Goal: Task Accomplishment & Management: Manage account settings

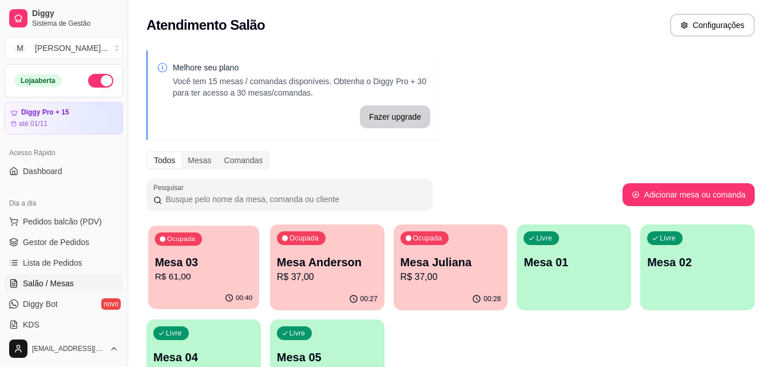
click at [235, 258] on p "Mesa 03" at bounding box center [204, 262] width 98 height 15
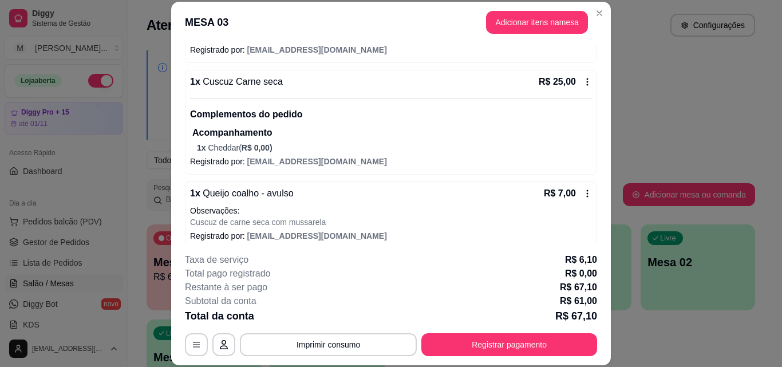
scroll to position [250, 0]
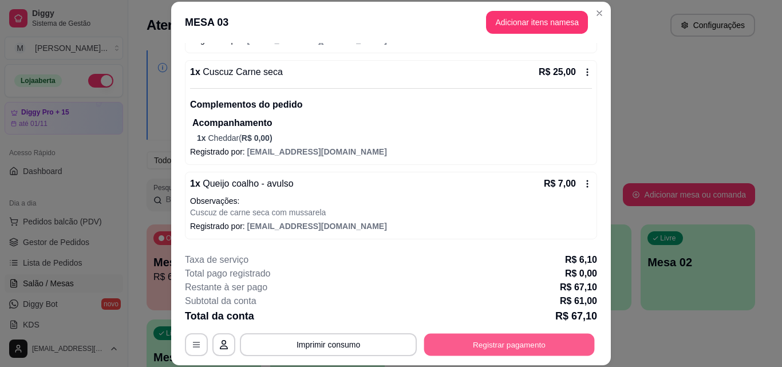
click at [512, 335] on button "Registrar pagamento" at bounding box center [509, 344] width 171 height 22
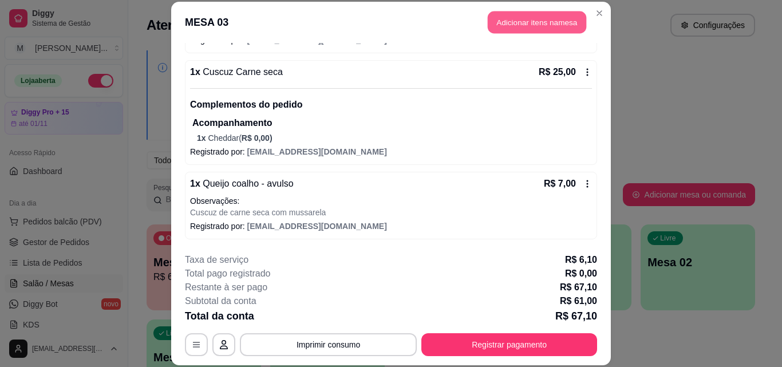
click at [507, 25] on button "Adicionar itens na mesa" at bounding box center [537, 22] width 98 height 22
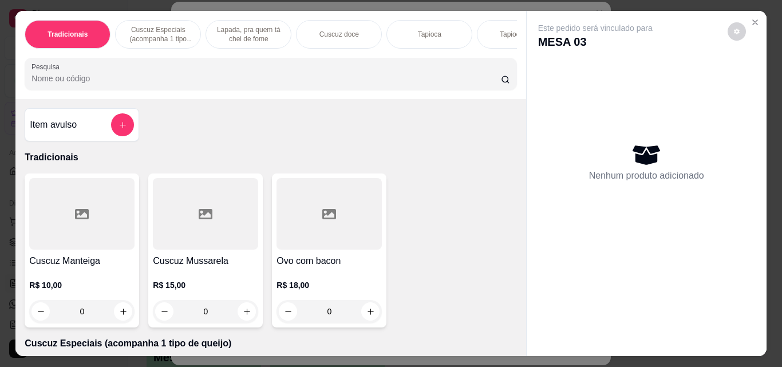
scroll to position [0, 430]
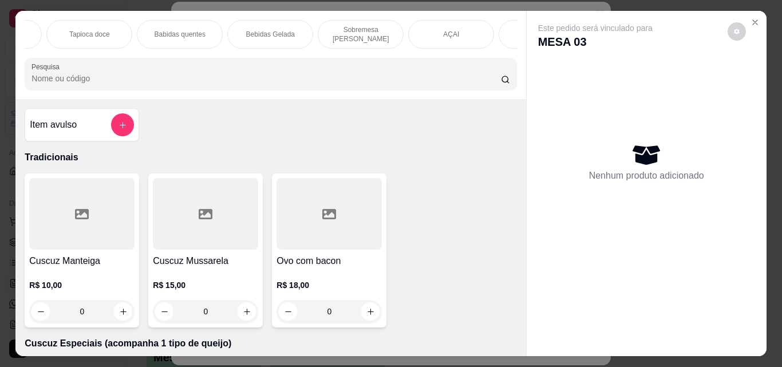
click at [262, 32] on p "Bebidas Gelada" at bounding box center [270, 34] width 49 height 9
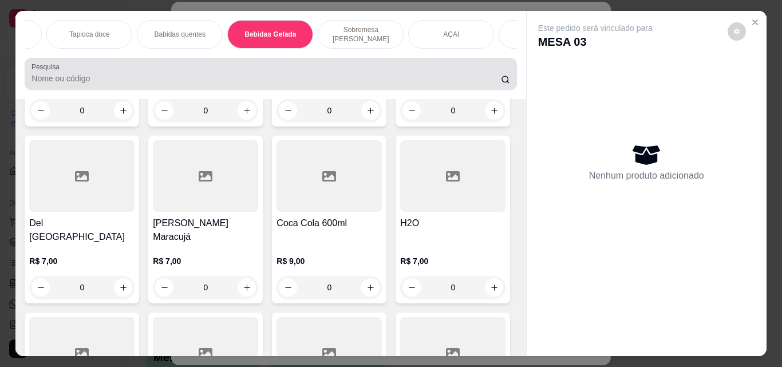
scroll to position [30, 0]
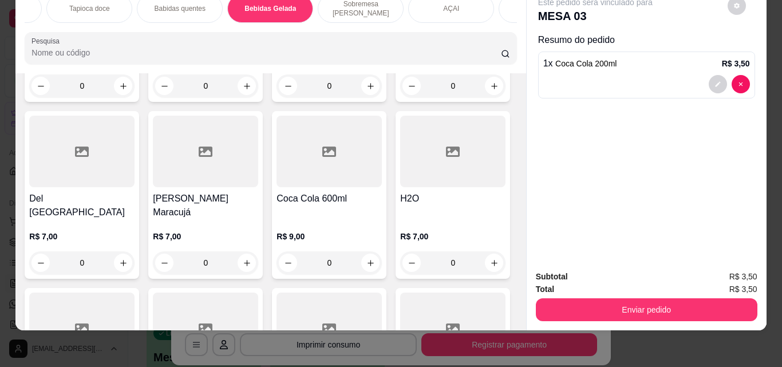
type input "2"
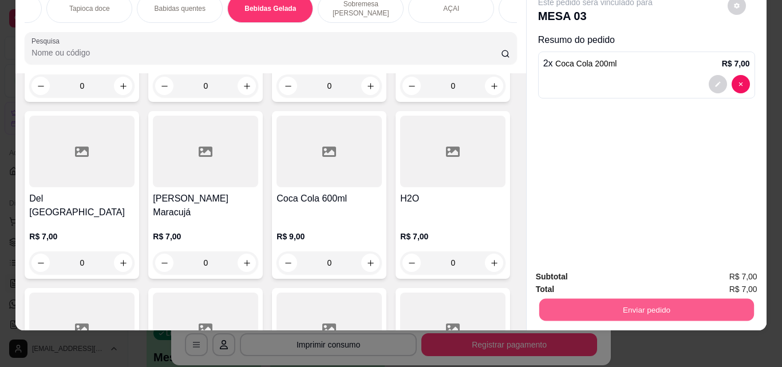
click at [600, 298] on button "Enviar pedido" at bounding box center [645, 309] width 215 height 22
click at [718, 270] on button "Enviar pedido" at bounding box center [727, 272] width 63 height 21
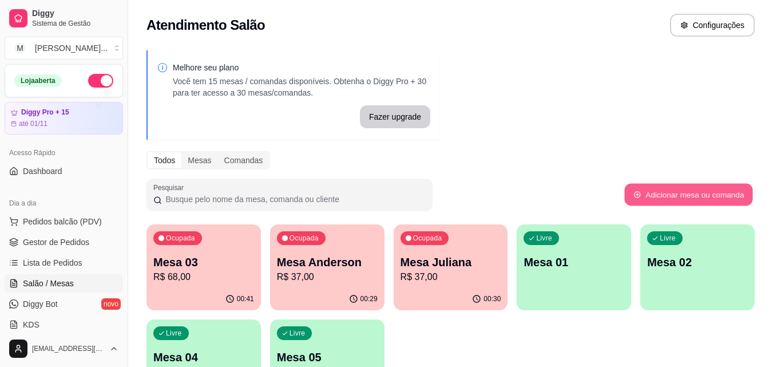
click at [646, 192] on button "Adicionar mesa ou comanda" at bounding box center [688, 195] width 128 height 22
select select "TABLE"
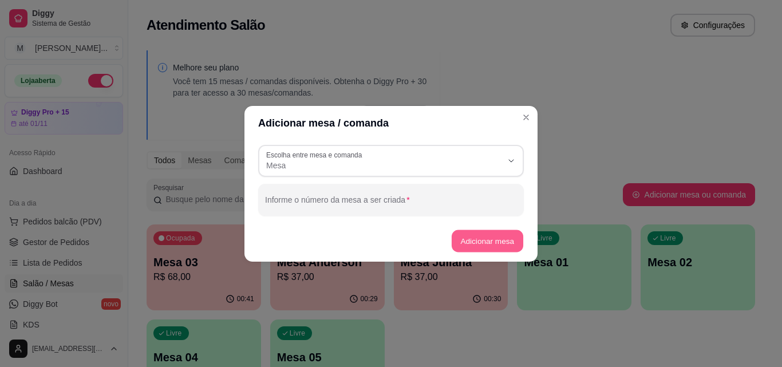
click at [477, 247] on button "Adicionar mesa" at bounding box center [487, 240] width 72 height 22
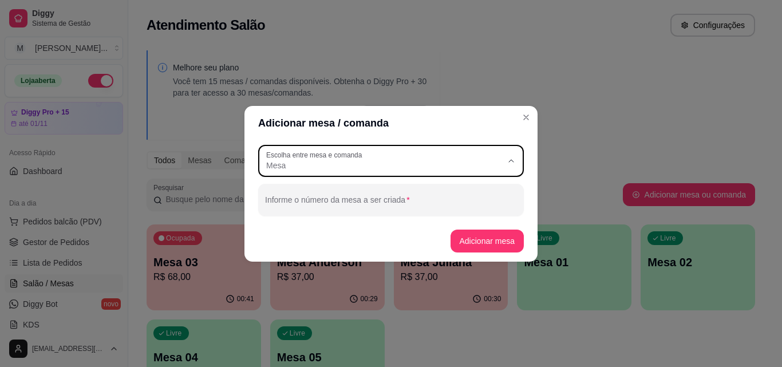
click at [296, 167] on span "Mesa" at bounding box center [384, 165] width 236 height 11
click at [294, 196] on span "Mesa" at bounding box center [385, 192] width 227 height 11
select select
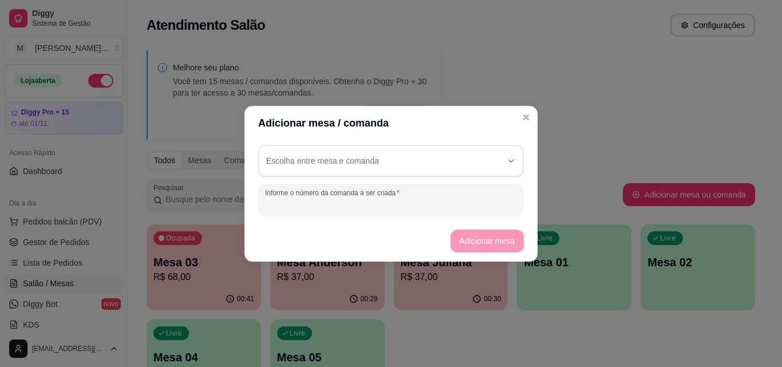
click at [294, 199] on input "Informe o número da comanda a ser criada" at bounding box center [391, 204] width 252 height 11
type input "junior"
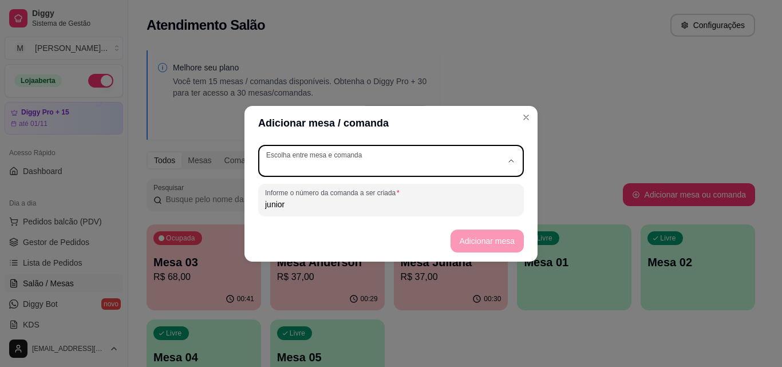
click at [500, 160] on div "button" at bounding box center [384, 161] width 236 height 21
click at [286, 193] on span "Mesa" at bounding box center [385, 192] width 227 height 11
type input "TABLE"
select select "TABLE"
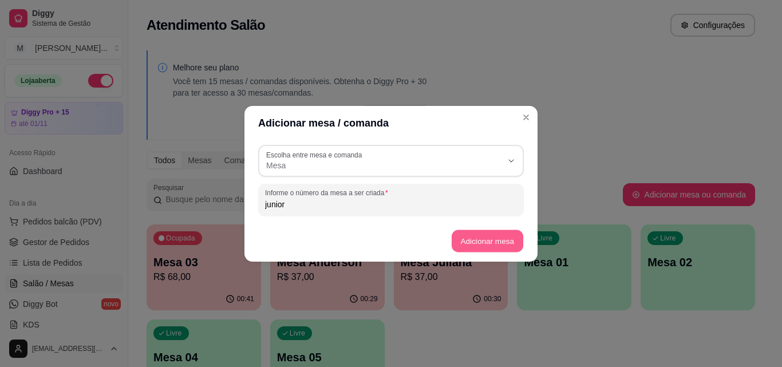
click at [487, 239] on button "Adicionar mesa" at bounding box center [487, 240] width 72 height 22
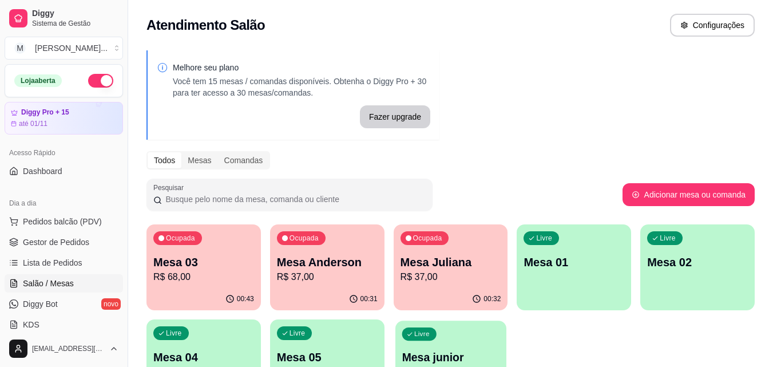
click at [441, 330] on div "Livre Mesa junior" at bounding box center [450, 355] width 111 height 70
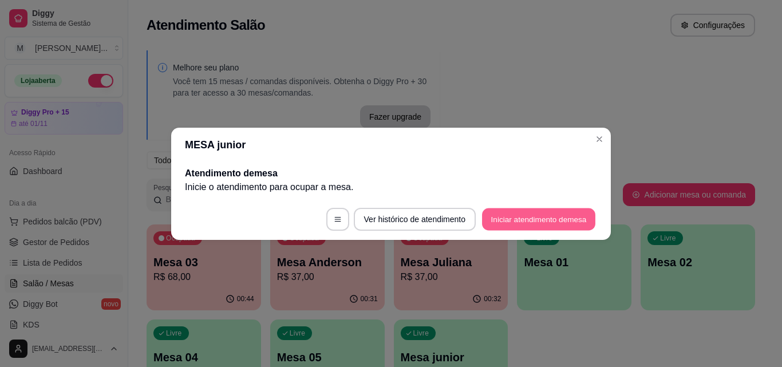
click at [511, 217] on button "Iniciar atendimento de mesa" at bounding box center [538, 219] width 113 height 22
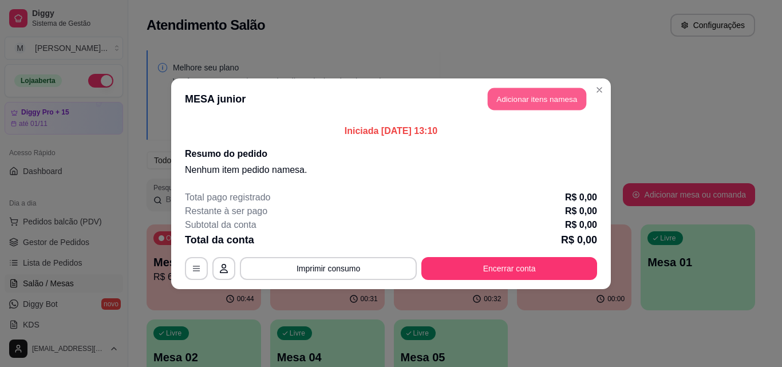
click at [537, 96] on button "Adicionar itens na mesa" at bounding box center [537, 99] width 98 height 22
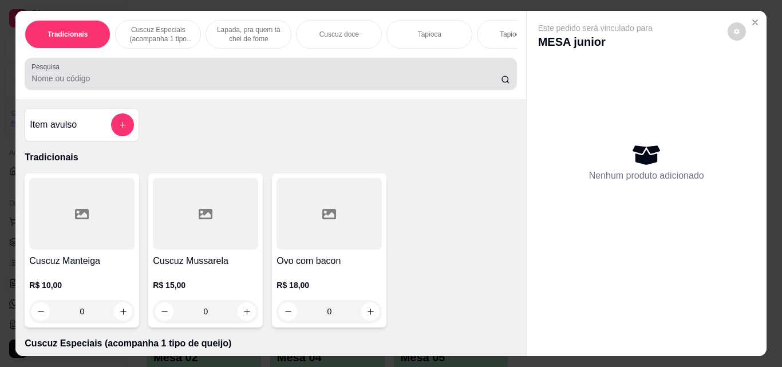
click at [115, 85] on div at bounding box center [270, 73] width 478 height 23
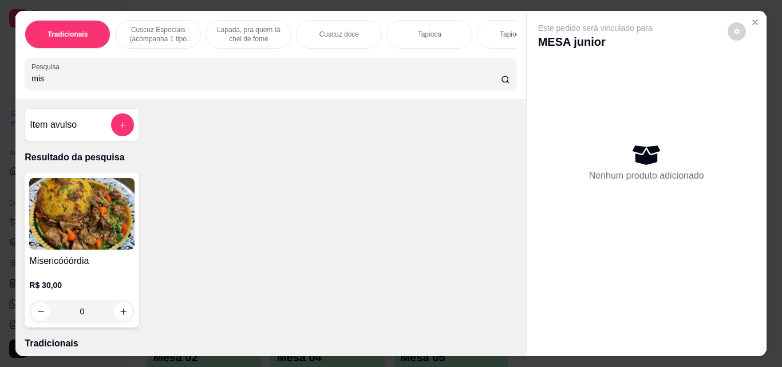
type input "mis"
click at [119, 315] on div "0" at bounding box center [81, 311] width 105 height 23
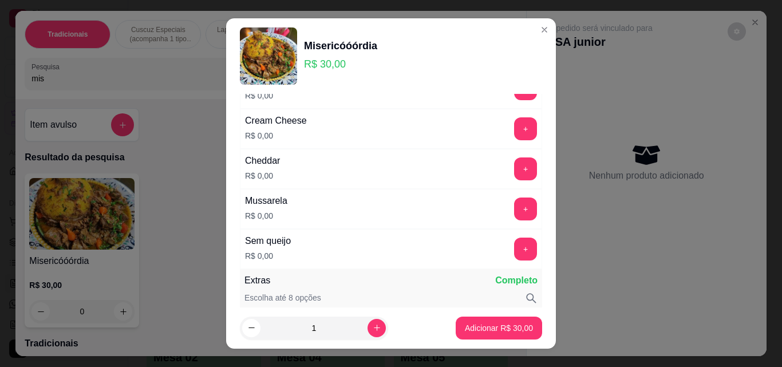
scroll to position [126, 0]
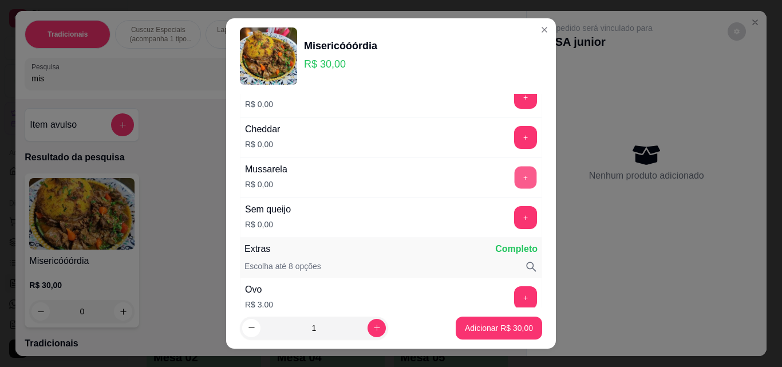
click at [514, 176] on button "+" at bounding box center [525, 178] width 22 height 22
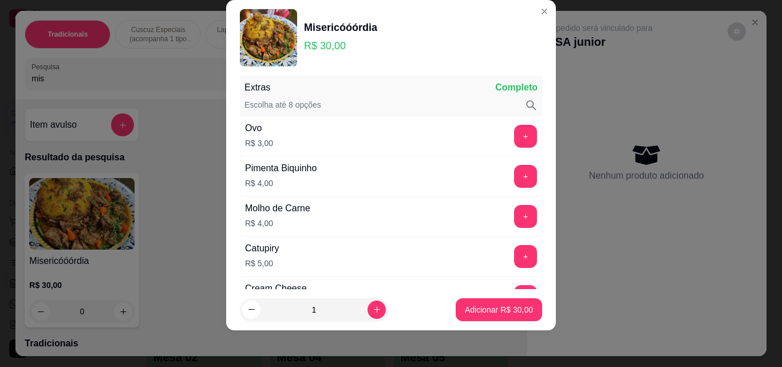
scroll to position [270, 0]
click at [514, 133] on button "+" at bounding box center [525, 136] width 22 height 22
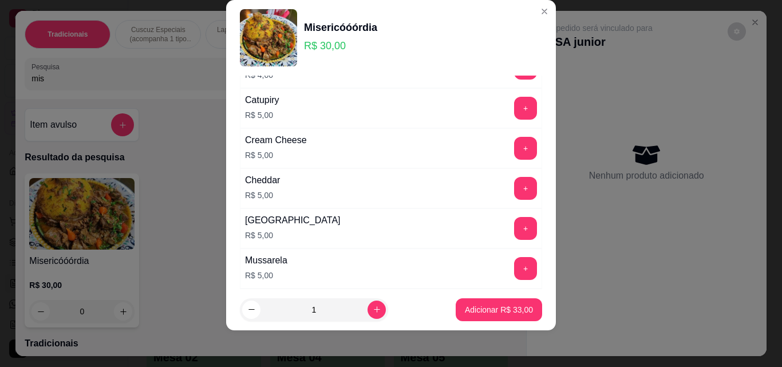
scroll to position [437, 0]
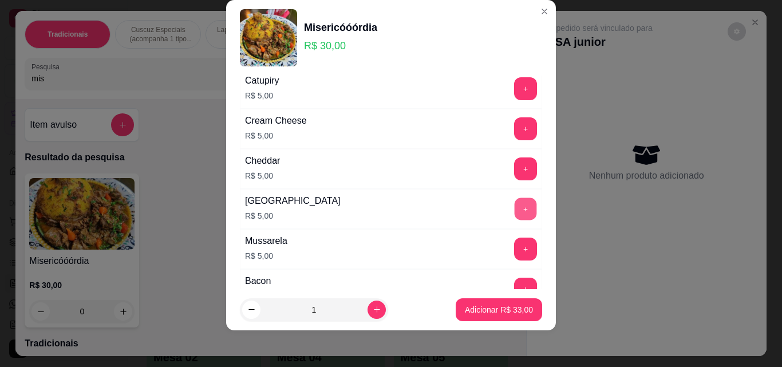
click at [514, 210] on button "+" at bounding box center [525, 209] width 22 height 22
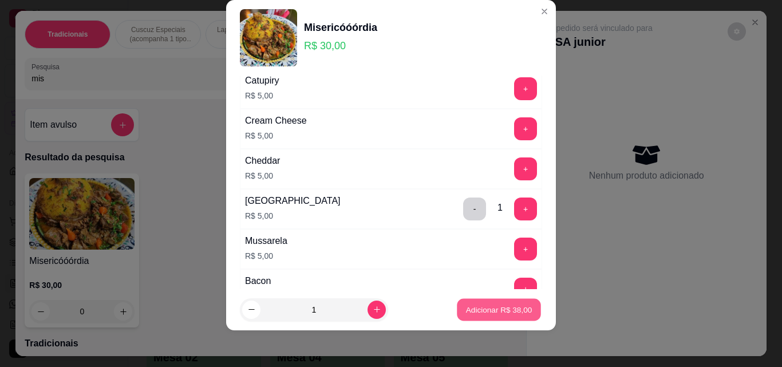
click at [484, 307] on p "Adicionar R$ 38,00" at bounding box center [499, 309] width 66 height 11
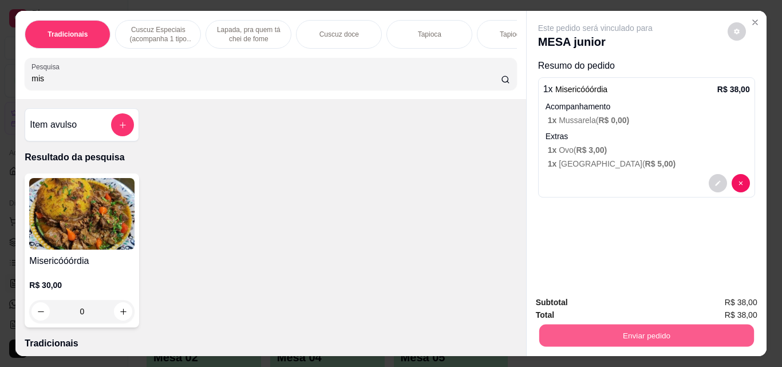
click at [615, 331] on button "Enviar pedido" at bounding box center [645, 335] width 215 height 22
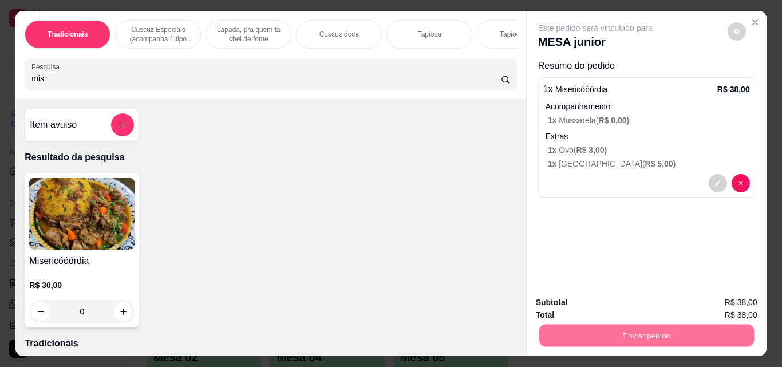
click at [735, 300] on button "Enviar pedido" at bounding box center [727, 302] width 63 height 21
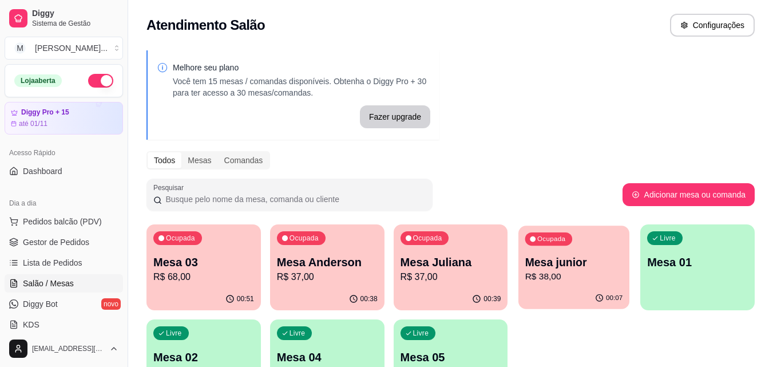
click at [571, 268] on p "Mesa junior" at bounding box center [574, 262] width 98 height 15
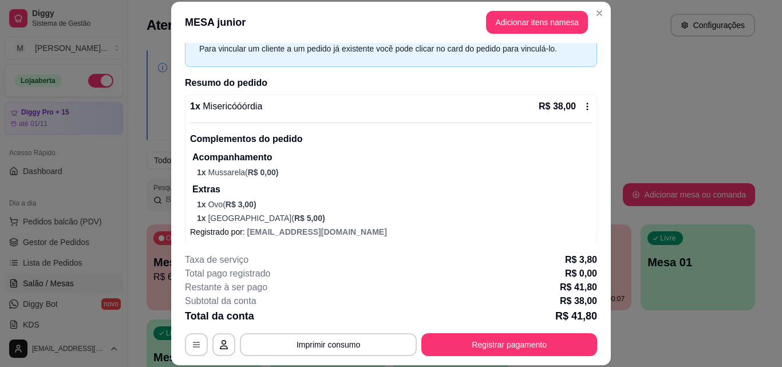
scroll to position [62, 0]
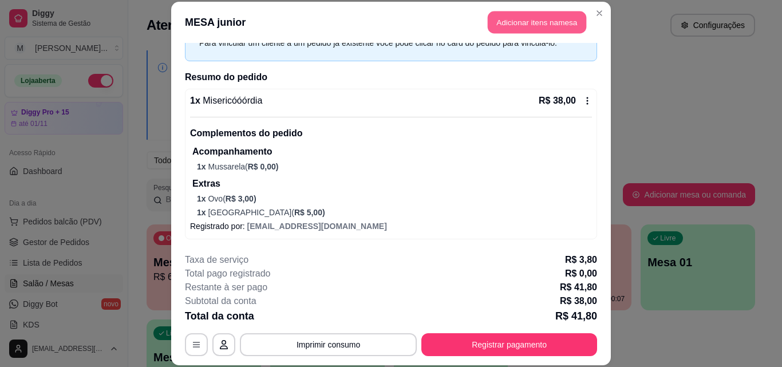
click at [518, 21] on button "Adicionar itens na mesa" at bounding box center [537, 22] width 98 height 22
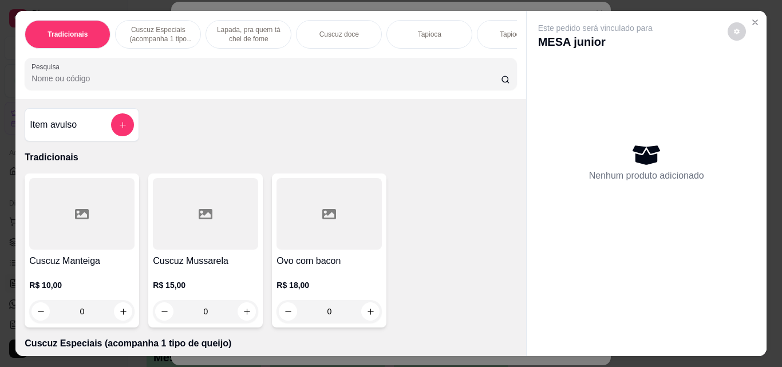
click at [315, 83] on input "Pesquisa" at bounding box center [265, 78] width 469 height 11
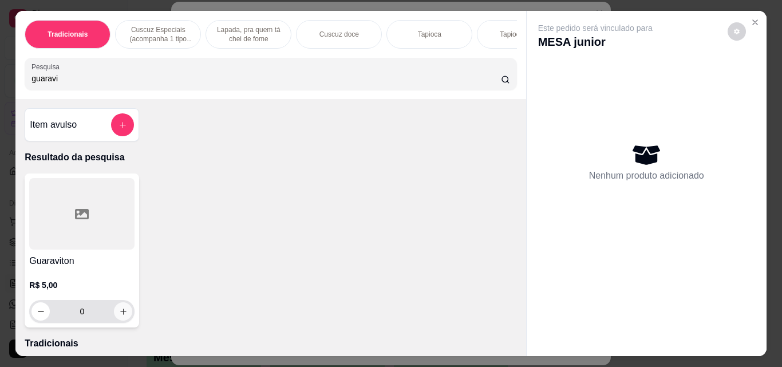
type input "guaravi"
click at [119, 311] on icon "increase-product-quantity" at bounding box center [123, 311] width 9 height 9
type input "1"
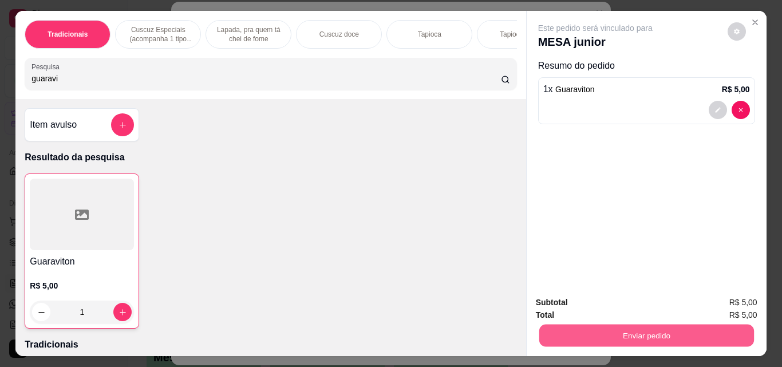
click at [580, 324] on button "Enviar pedido" at bounding box center [645, 335] width 215 height 22
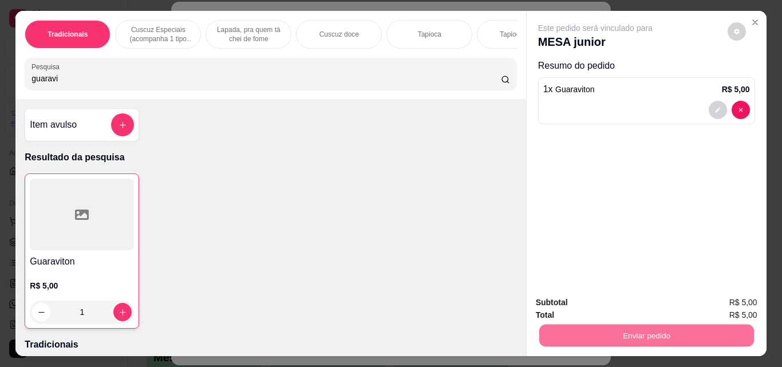
click at [715, 300] on button "Enviar pedido" at bounding box center [727, 302] width 63 height 21
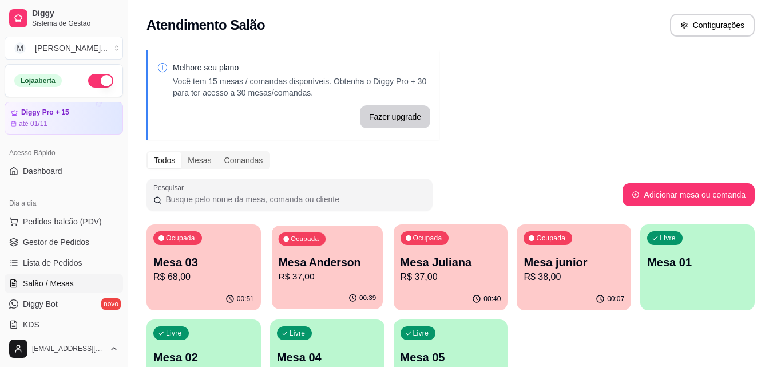
click at [319, 266] on p "Mesa Anderson" at bounding box center [327, 262] width 98 height 15
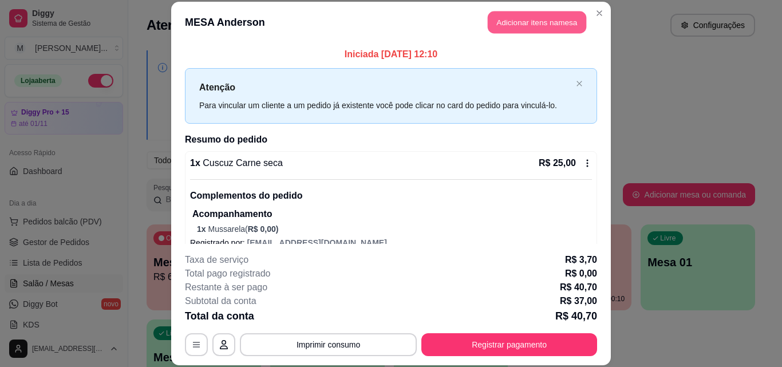
click at [524, 24] on button "Adicionar itens na mesa" at bounding box center [537, 22] width 98 height 22
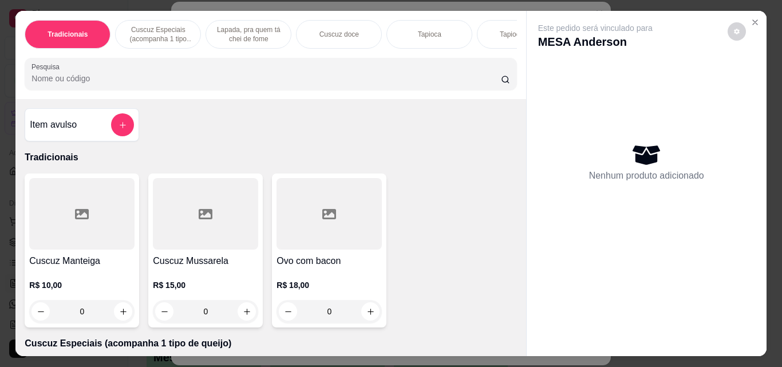
click at [106, 84] on input "Pesquisa" at bounding box center [265, 78] width 469 height 11
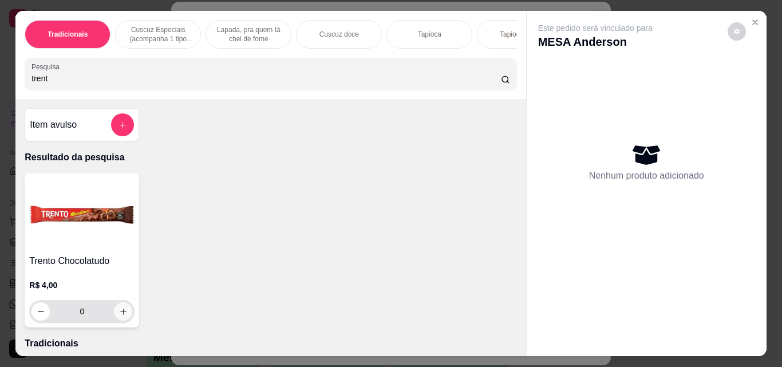
type input "trent"
click at [119, 314] on icon "increase-product-quantity" at bounding box center [123, 311] width 9 height 9
type input "1"
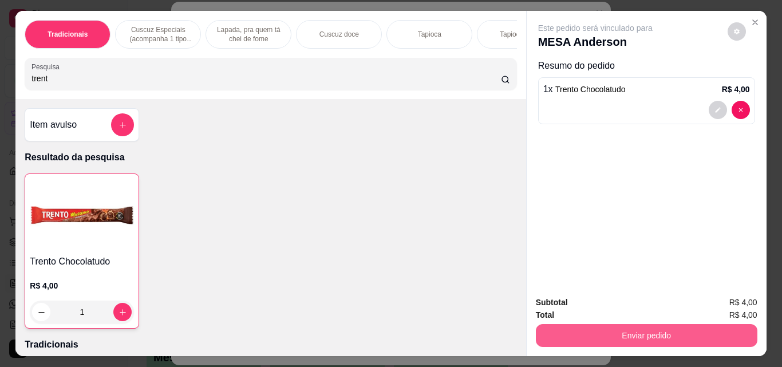
click at [615, 336] on button "Enviar pedido" at bounding box center [646, 335] width 221 height 23
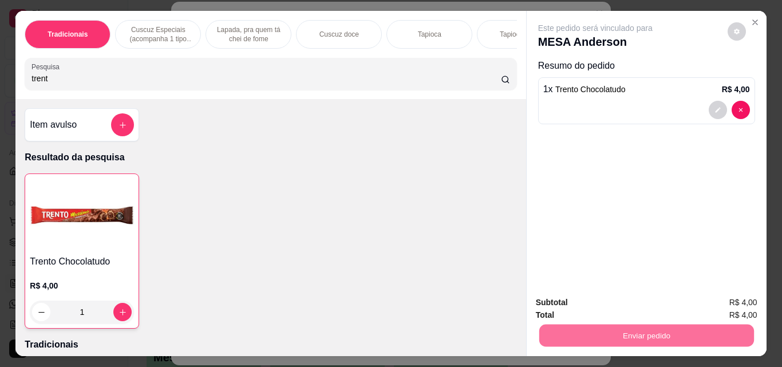
click at [724, 299] on button "Enviar pedido" at bounding box center [727, 302] width 63 height 21
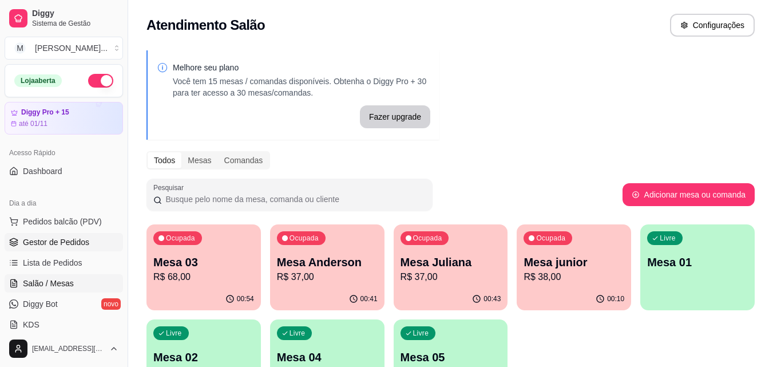
click at [69, 239] on span "Gestor de Pedidos" at bounding box center [56, 241] width 66 height 11
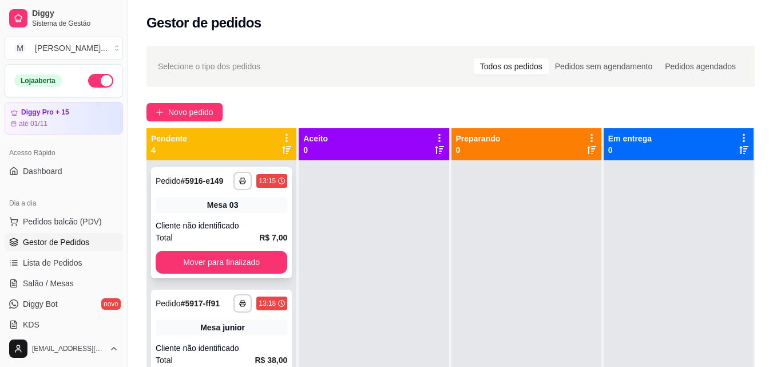
click at [222, 274] on div "**********" at bounding box center [221, 222] width 141 height 111
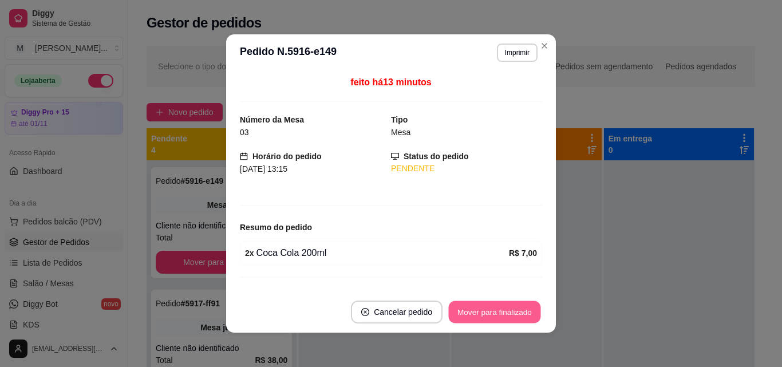
click at [496, 307] on button "Mover para finalizado" at bounding box center [495, 312] width 92 height 22
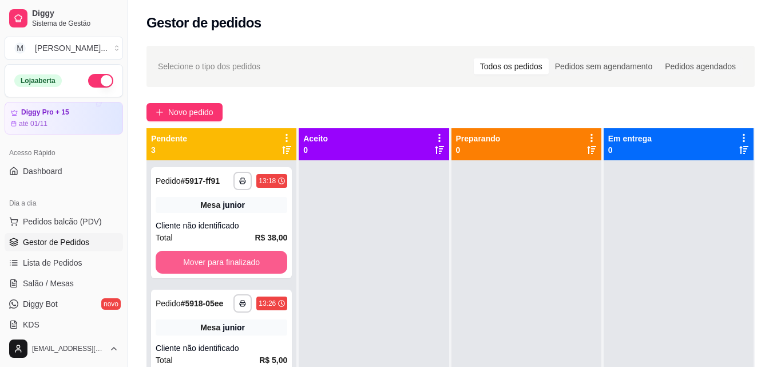
click at [204, 260] on button "Mover para finalizado" at bounding box center [222, 262] width 132 height 23
click at [259, 257] on button "Mover para finalizado" at bounding box center [221, 262] width 128 height 22
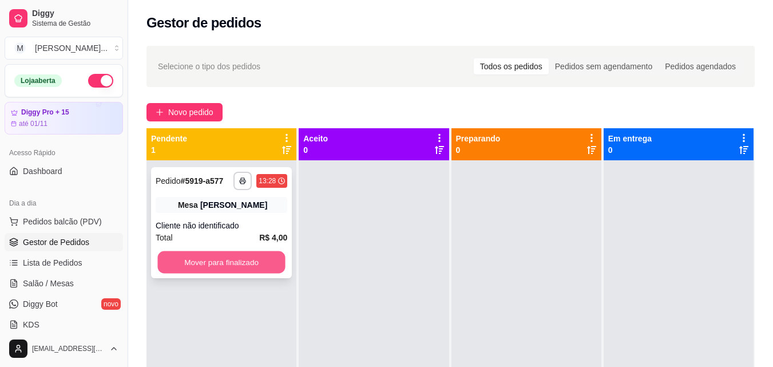
click at [259, 262] on button "Mover para finalizado" at bounding box center [221, 262] width 128 height 22
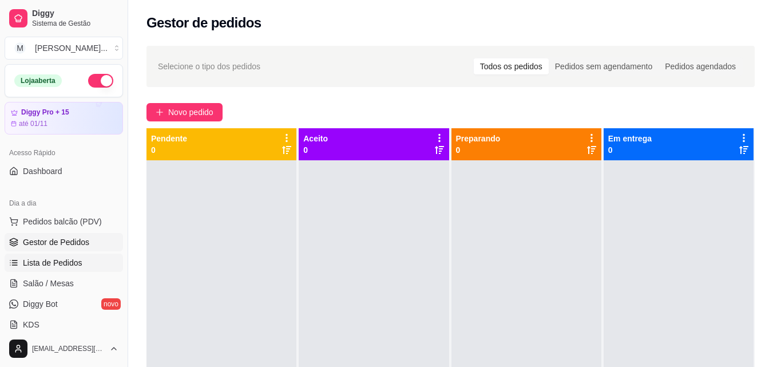
click at [61, 259] on span "Lista de Pedidos" at bounding box center [53, 262] width 60 height 11
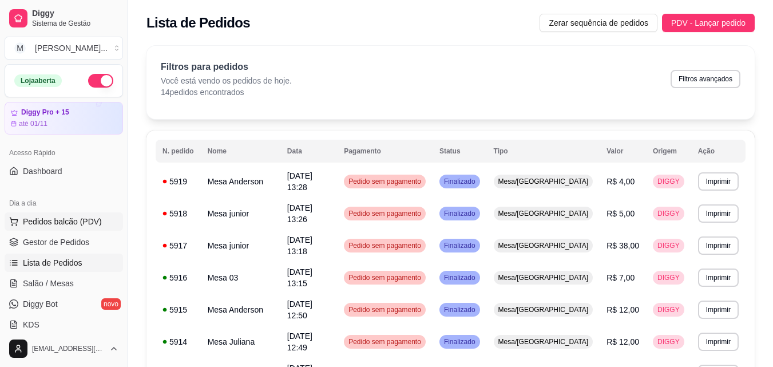
click at [49, 224] on span "Pedidos balcão (PDV)" at bounding box center [62, 221] width 79 height 11
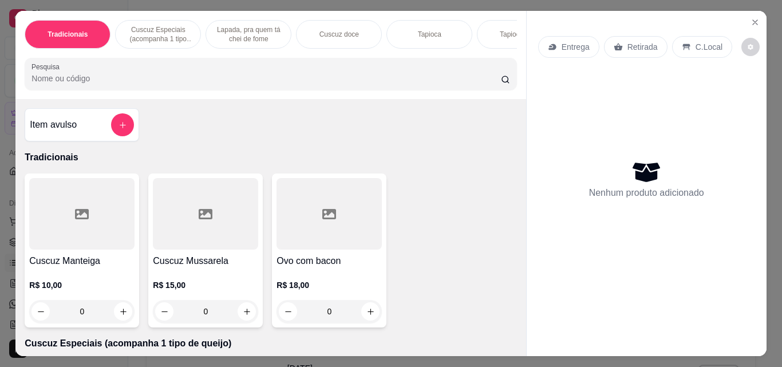
click at [89, 84] on input "Pesquisa" at bounding box center [265, 78] width 469 height 11
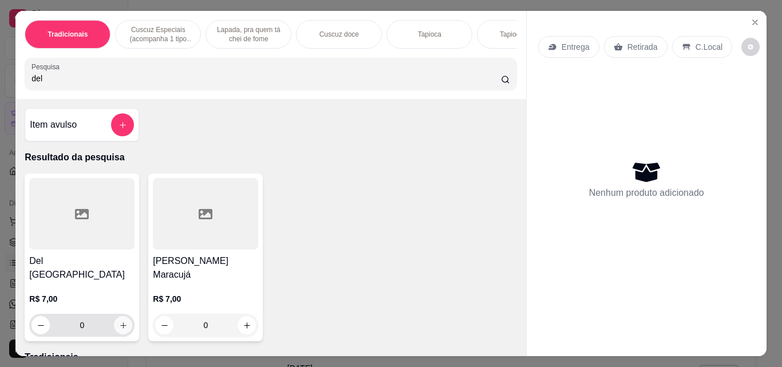
type input "del"
click at [121, 321] on icon "increase-product-quantity" at bounding box center [123, 325] width 9 height 9
type input "1"
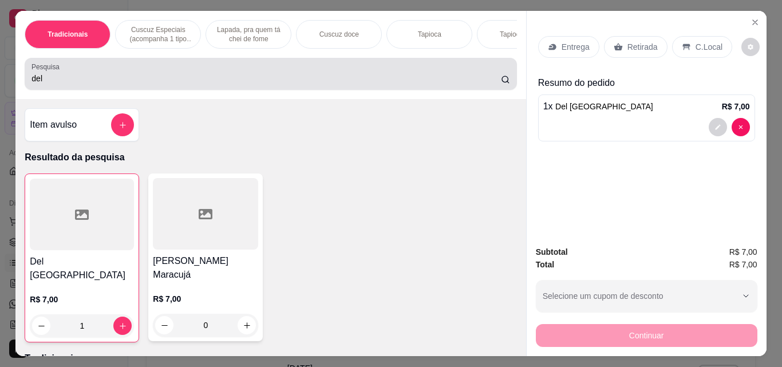
click at [60, 84] on input "del" at bounding box center [265, 78] width 469 height 11
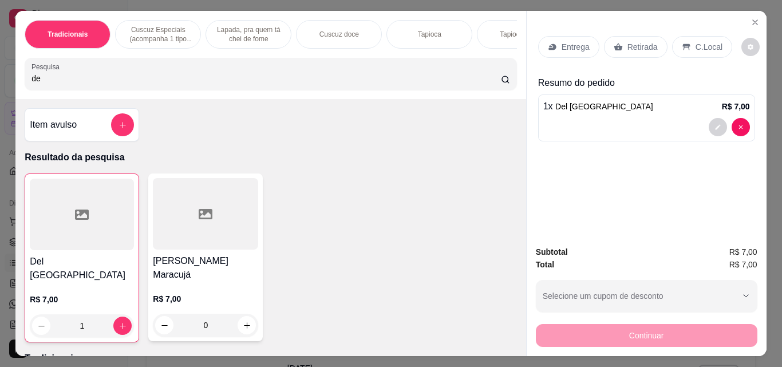
type input "d"
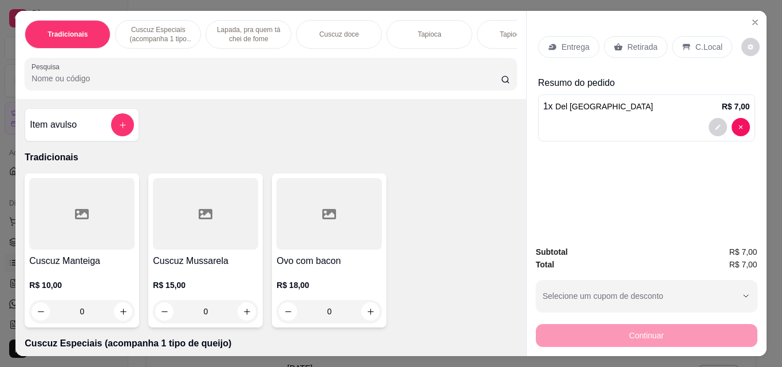
type input "t"
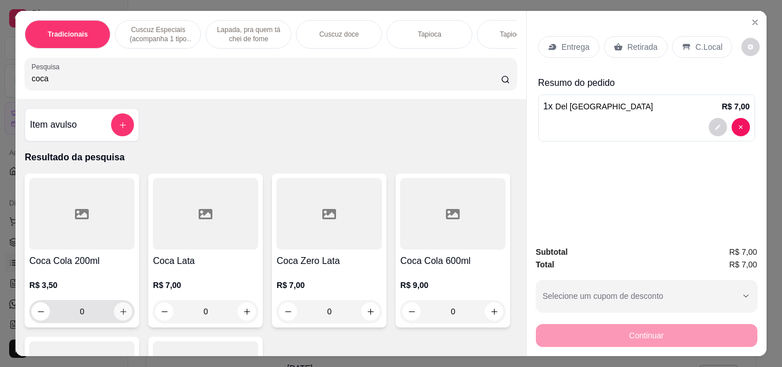
type input "coca"
click at [120, 314] on icon "increase-product-quantity" at bounding box center [123, 311] width 6 height 6
type input "1"
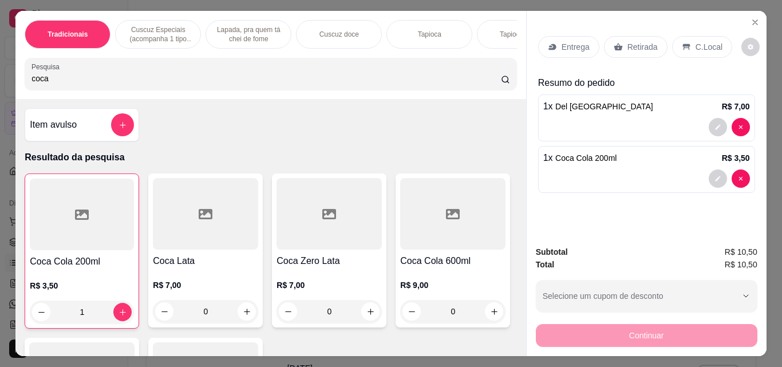
click at [617, 48] on div "Retirada" at bounding box center [636, 47] width 64 height 22
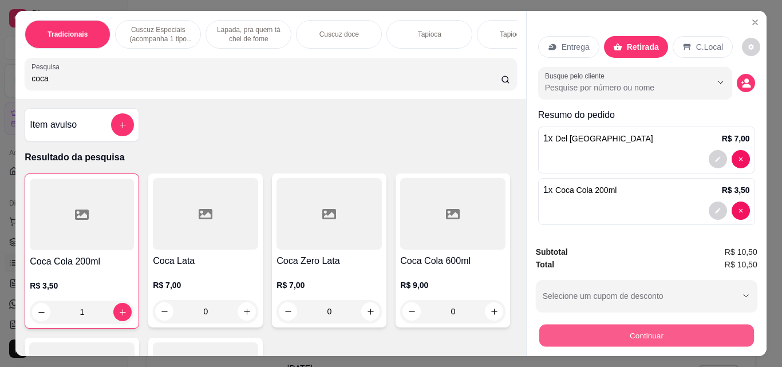
click at [561, 328] on button "Continuar" at bounding box center [645, 335] width 215 height 22
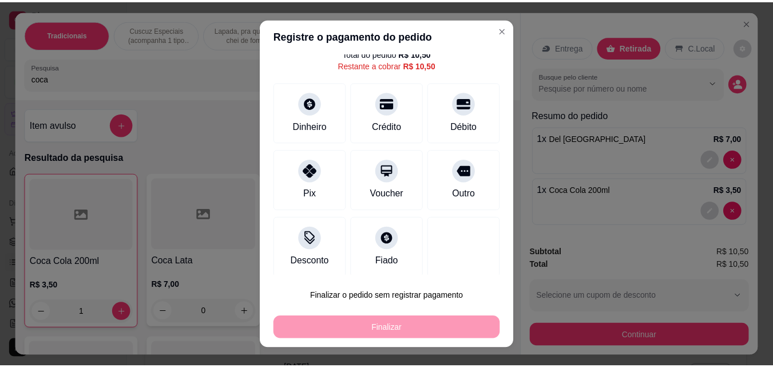
scroll to position [46, 0]
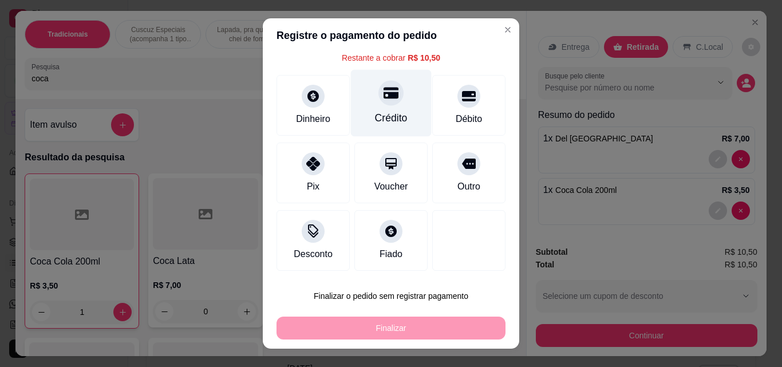
click at [384, 97] on icon at bounding box center [390, 93] width 15 height 11
type input "R$ 0,00"
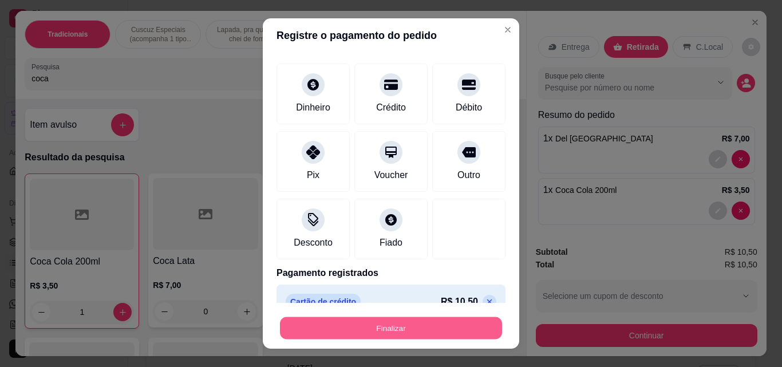
click at [391, 335] on button "Finalizar" at bounding box center [391, 328] width 222 height 22
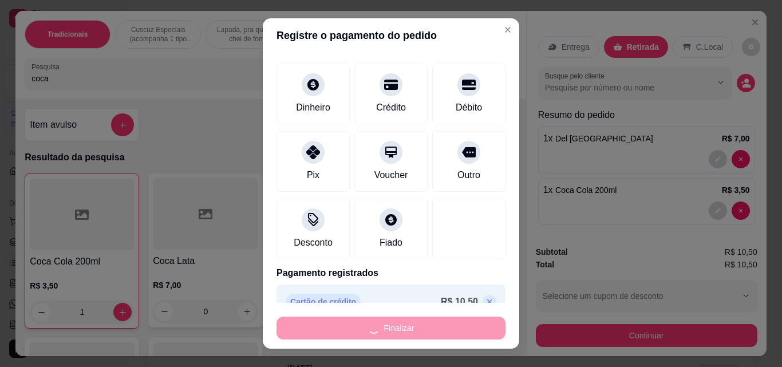
type input "0"
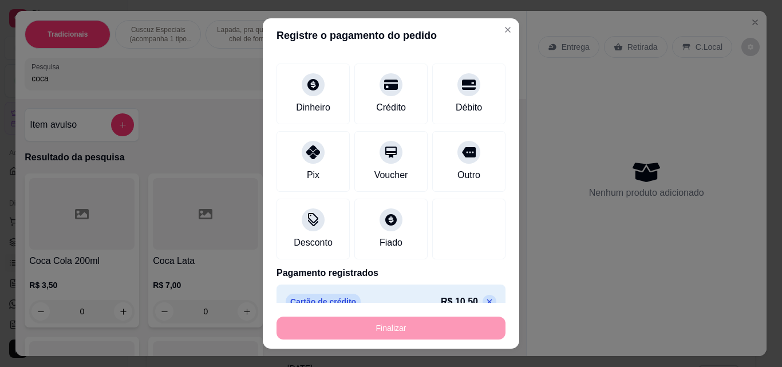
type input "-R$ 10,50"
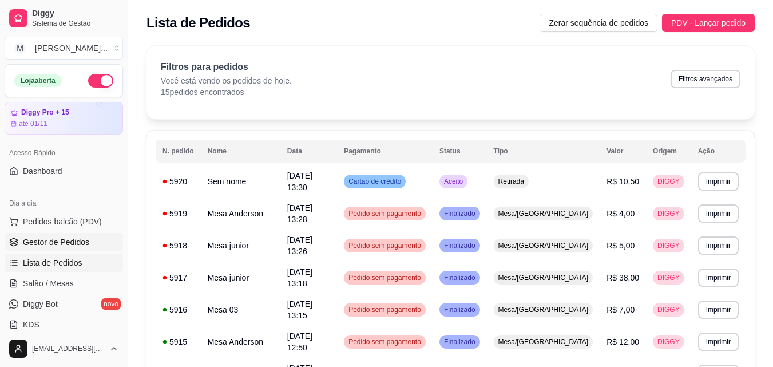
click at [72, 242] on span "Gestor de Pedidos" at bounding box center [56, 241] width 66 height 11
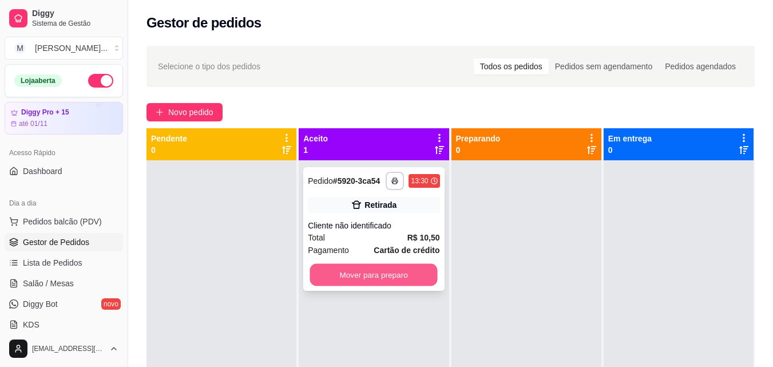
click at [371, 265] on button "Mover para preparo" at bounding box center [374, 275] width 128 height 22
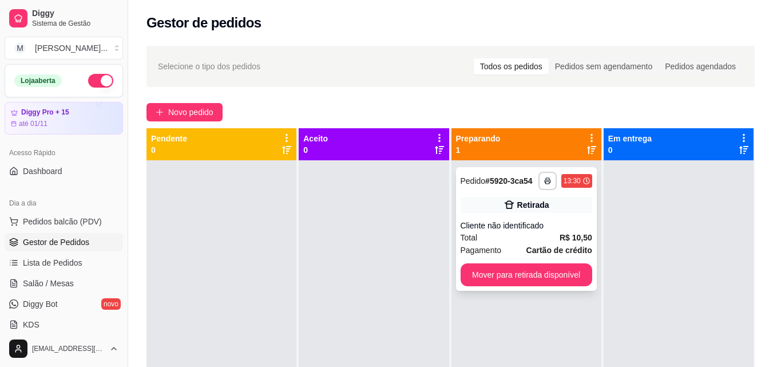
click at [528, 262] on div "**********" at bounding box center [526, 229] width 141 height 124
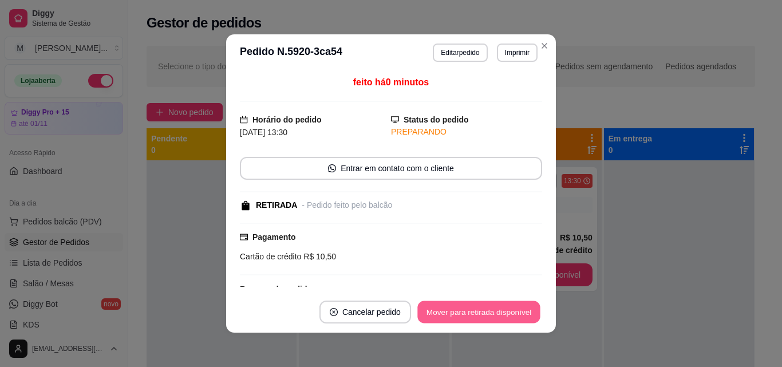
click at [470, 304] on button "Mover para retirada disponível" at bounding box center [478, 312] width 122 height 22
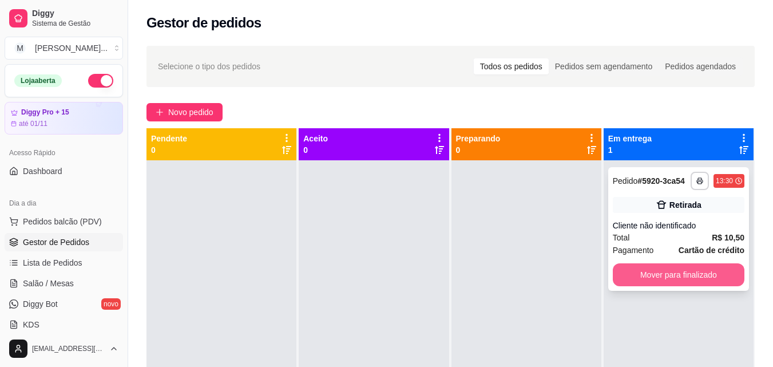
click at [641, 276] on button "Mover para finalizado" at bounding box center [679, 274] width 132 height 23
